Goal: Information Seeking & Learning: Compare options

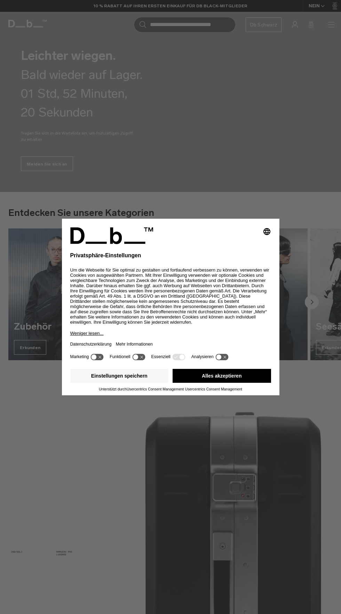
click at [245, 378] on button "Alles akzeptieren" at bounding box center [222, 376] width 98 height 14
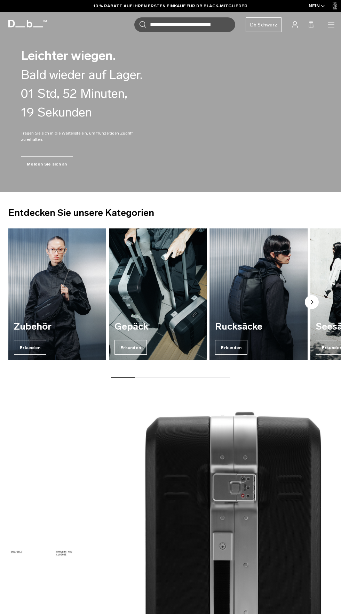
click at [267, 303] on img "3 / 7" at bounding box center [258, 295] width 98 height 132
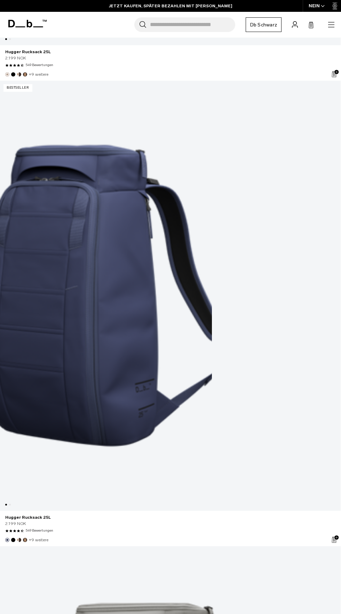
scroll to position [4744, 0]
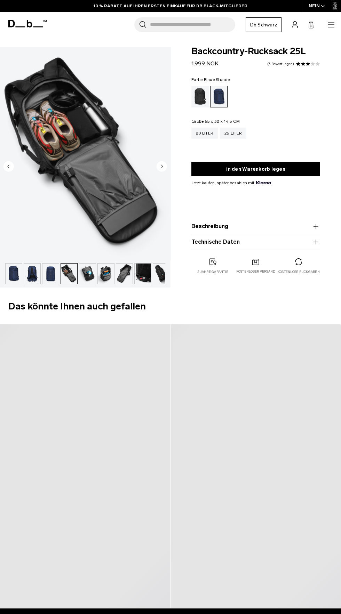
click at [98, 270] on img "button" at bounding box center [106, 274] width 16 height 20
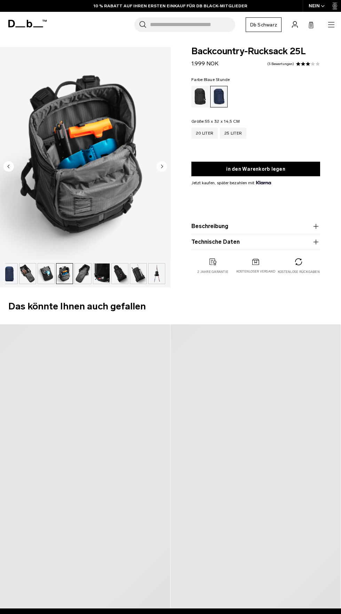
click at [87, 273] on img "button" at bounding box center [83, 274] width 16 height 20
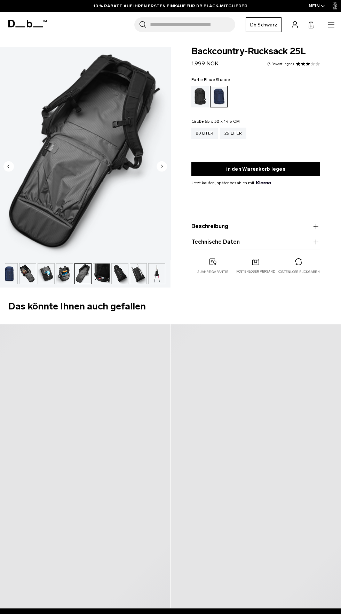
click at [41, 268] on img "button" at bounding box center [46, 274] width 16 height 20
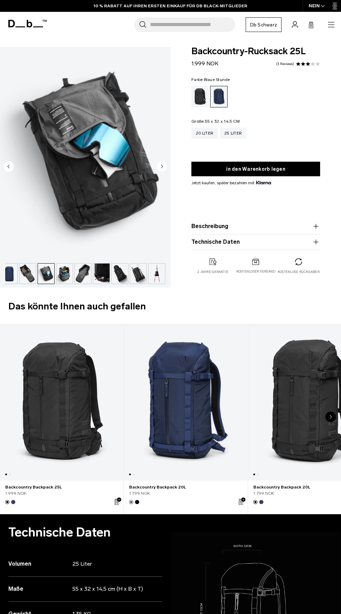
click at [198, 79] on font "Farbe:" at bounding box center [197, 79] width 13 height 5
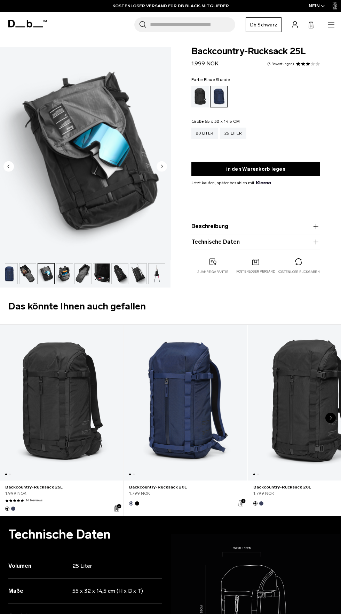
click at [201, 91] on div "Black Out" at bounding box center [200, 97] width 18 height 22
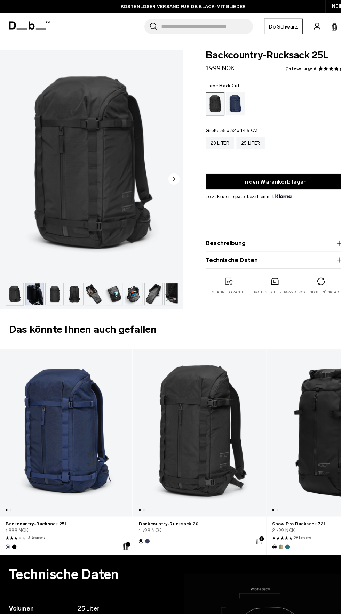
click at [29, 277] on img "button" at bounding box center [32, 274] width 16 height 20
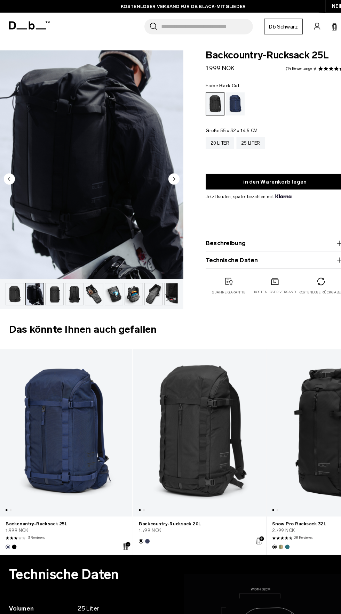
scroll to position [0, 18]
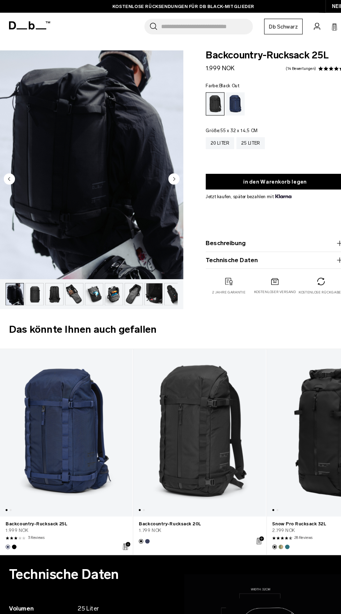
click at [199, 439] on link "Backcountry-Rucksack 20L" at bounding box center [185, 403] width 123 height 156
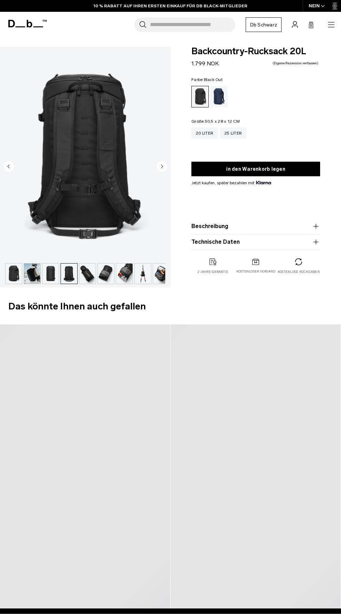
scroll to position [0, 23]
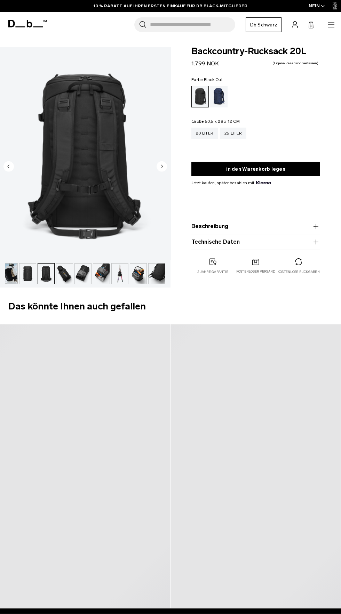
click at [67, 273] on img "button" at bounding box center [64, 274] width 16 height 20
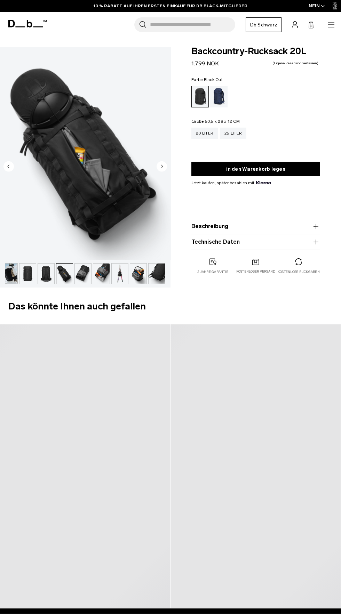
click at [85, 278] on img "button" at bounding box center [83, 274] width 16 height 20
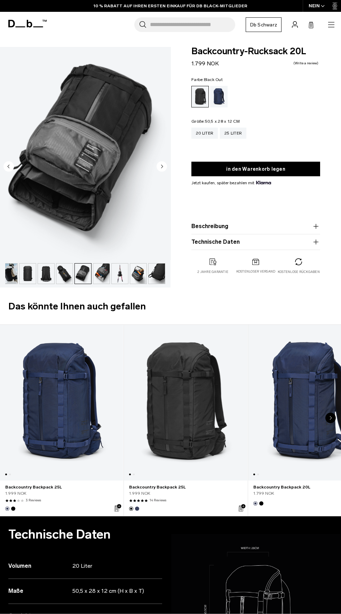
click at [102, 277] on img "button" at bounding box center [101, 274] width 16 height 20
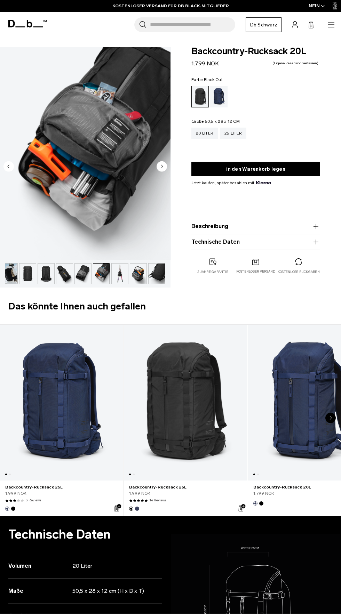
click at [127, 281] on img "button" at bounding box center [120, 274] width 16 height 20
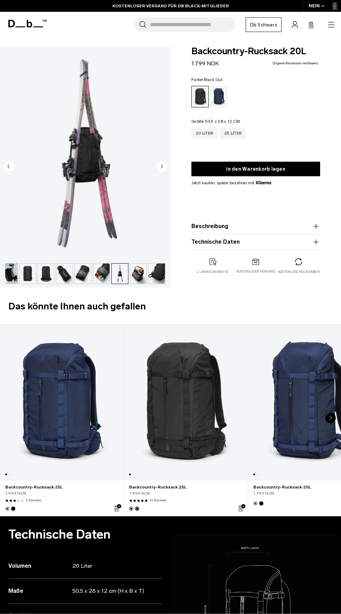
click at [134, 275] on img "button" at bounding box center [138, 274] width 16 height 20
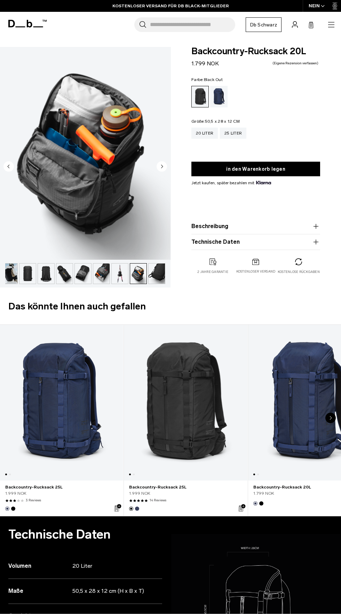
click at [141, 280] on img "button" at bounding box center [138, 274] width 16 height 20
click at [153, 278] on img "button" at bounding box center [157, 274] width 16 height 20
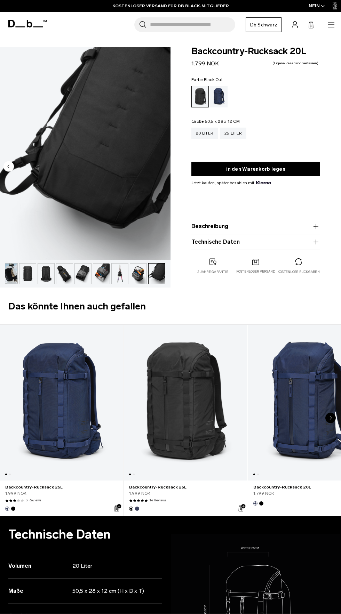
scroll to position [0, 0]
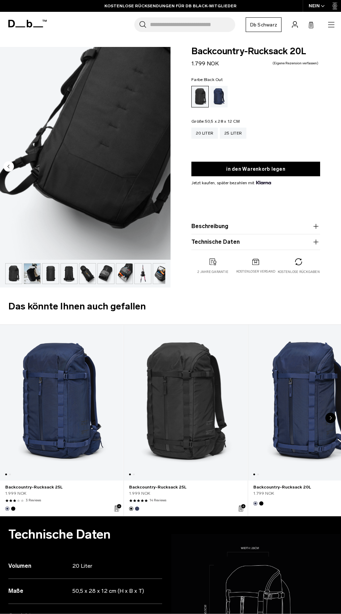
click at [35, 269] on img "button" at bounding box center [32, 274] width 16 height 20
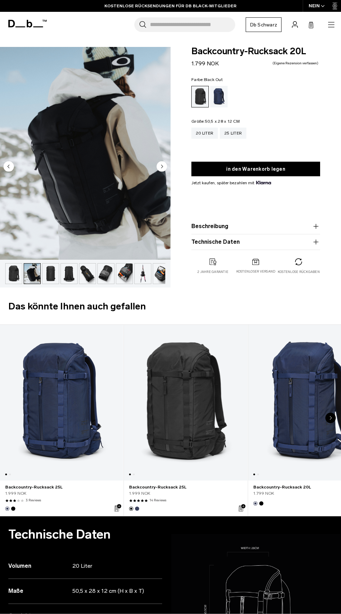
scroll to position [0, 18]
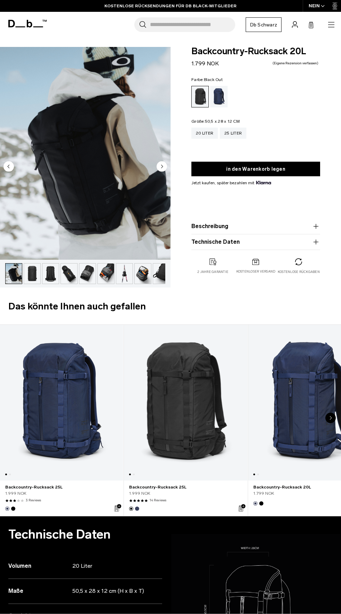
click at [46, 280] on img "button" at bounding box center [50, 274] width 16 height 20
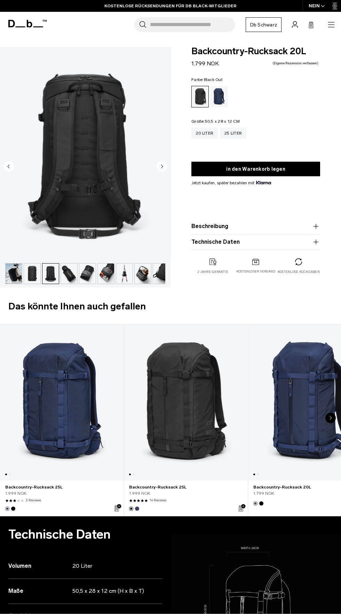
scroll to position [0, 23]
click at [62, 277] on img "button" at bounding box center [64, 274] width 16 height 20
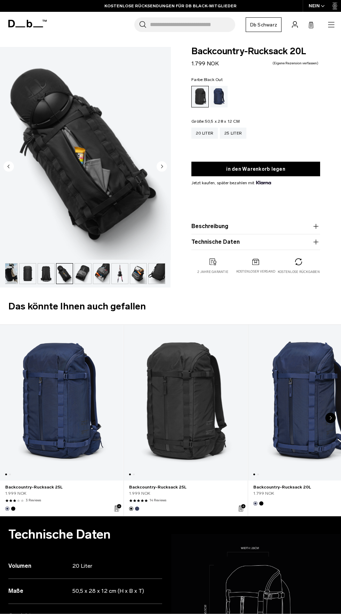
click at [81, 279] on img "button" at bounding box center [83, 274] width 16 height 20
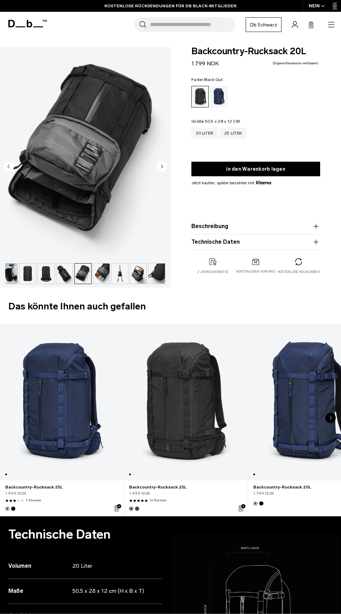
click at [101, 278] on img "button" at bounding box center [101, 274] width 16 height 20
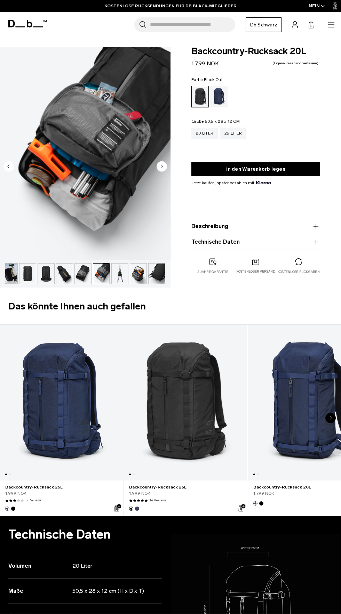
click at [118, 279] on img "button" at bounding box center [120, 274] width 16 height 20
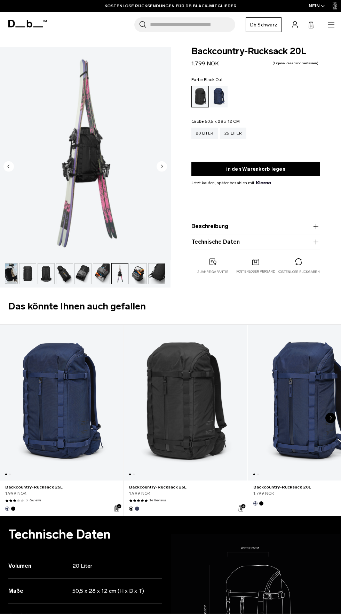
click at [156, 279] on img "button" at bounding box center [157, 274] width 16 height 20
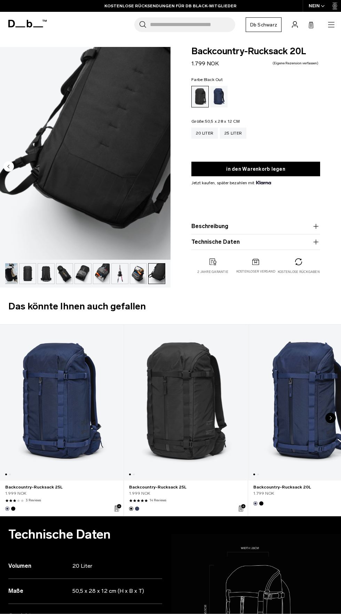
scroll to position [0, 0]
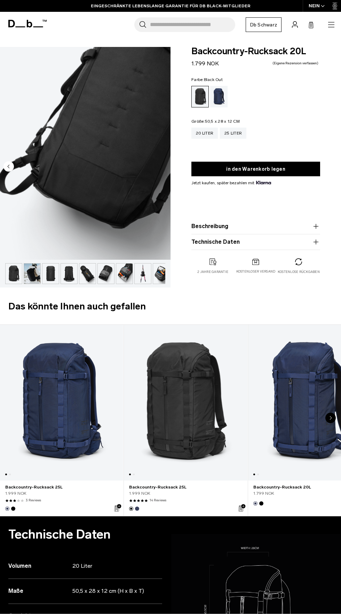
click at [39, 287] on div "10 / 10" at bounding box center [85, 167] width 171 height 241
click at [47, 275] on img "button" at bounding box center [50, 274] width 16 height 20
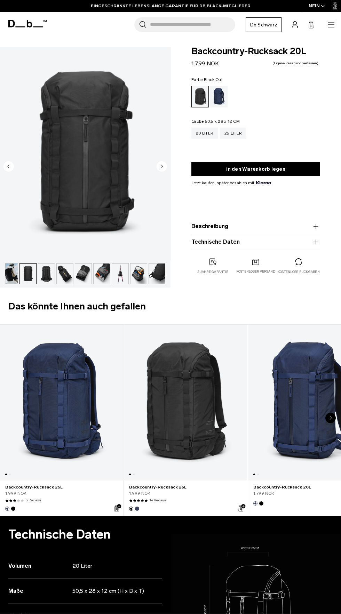
scroll to position [0, 23]
click at [51, 223] on img "3 / 10" at bounding box center [85, 153] width 171 height 213
